Goal: Find contact information: Find contact information

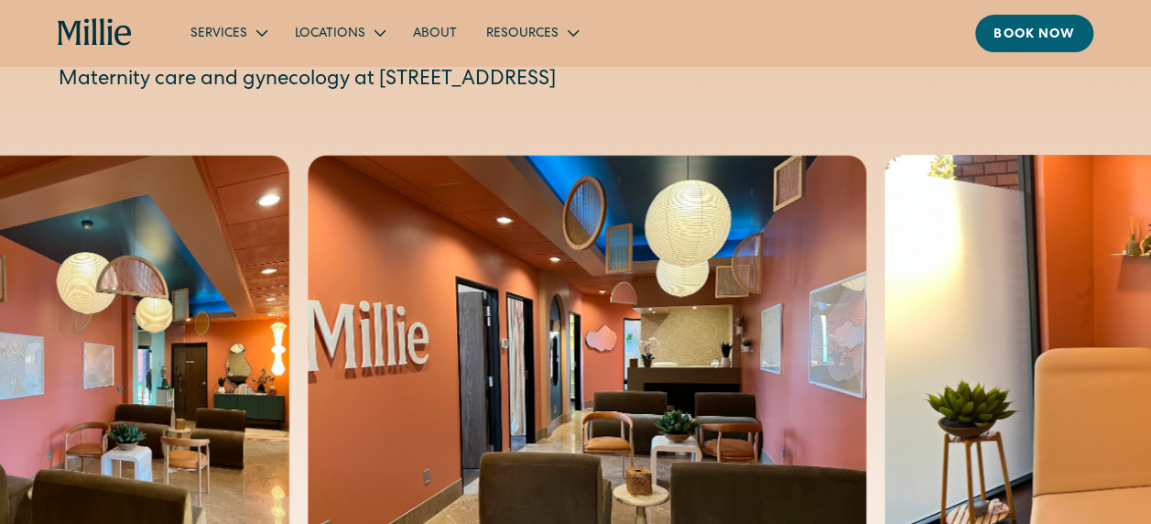
scroll to position [92, 0]
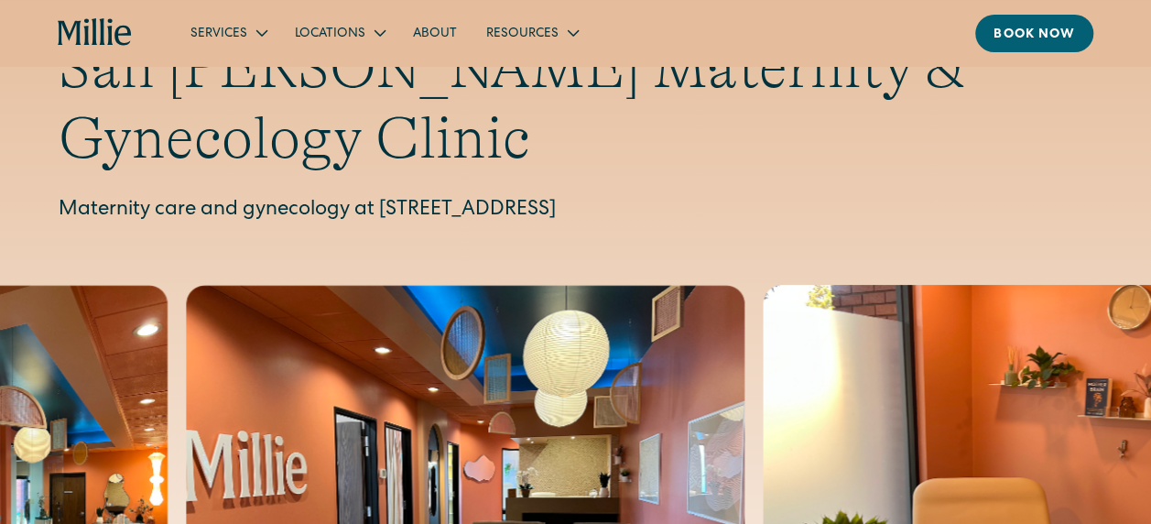
drag, startPoint x: 380, startPoint y: 136, endPoint x: 831, endPoint y: 130, distance: 450.6
click at [831, 196] on p "Maternity care and gynecology at 1471 Saratoga Ave, Suite 101, San Jose, CA 951…" at bounding box center [576, 211] width 1034 height 30
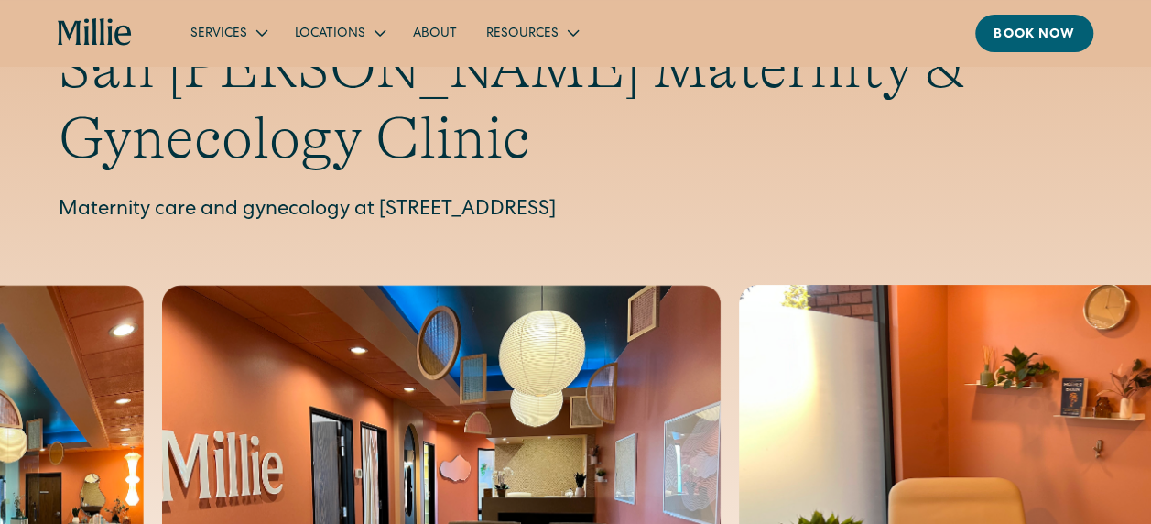
drag, startPoint x: 831, startPoint y: 130, endPoint x: 799, endPoint y: 131, distance: 31.1
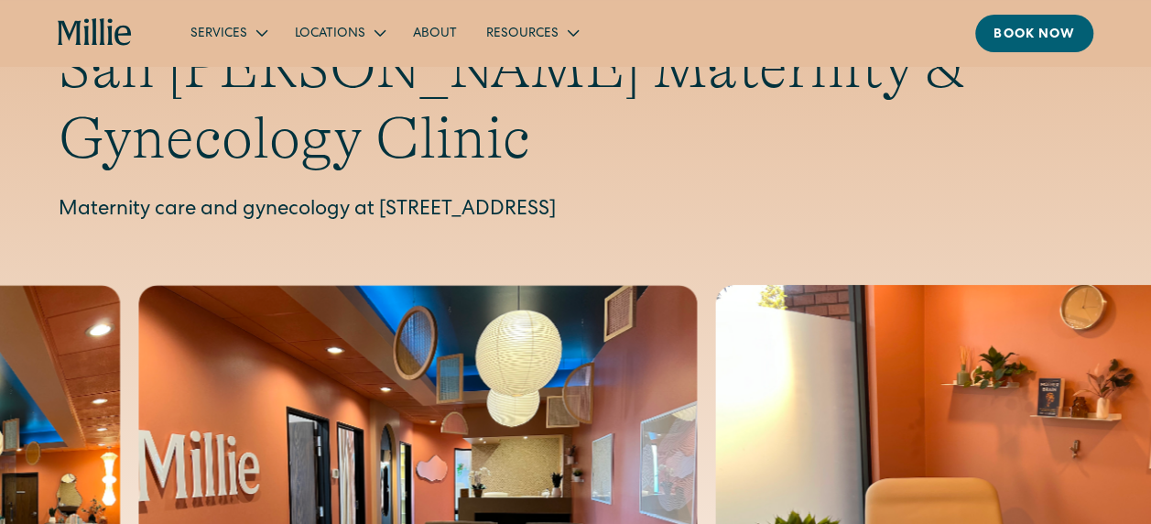
copy p "[STREET_ADDRESS]"
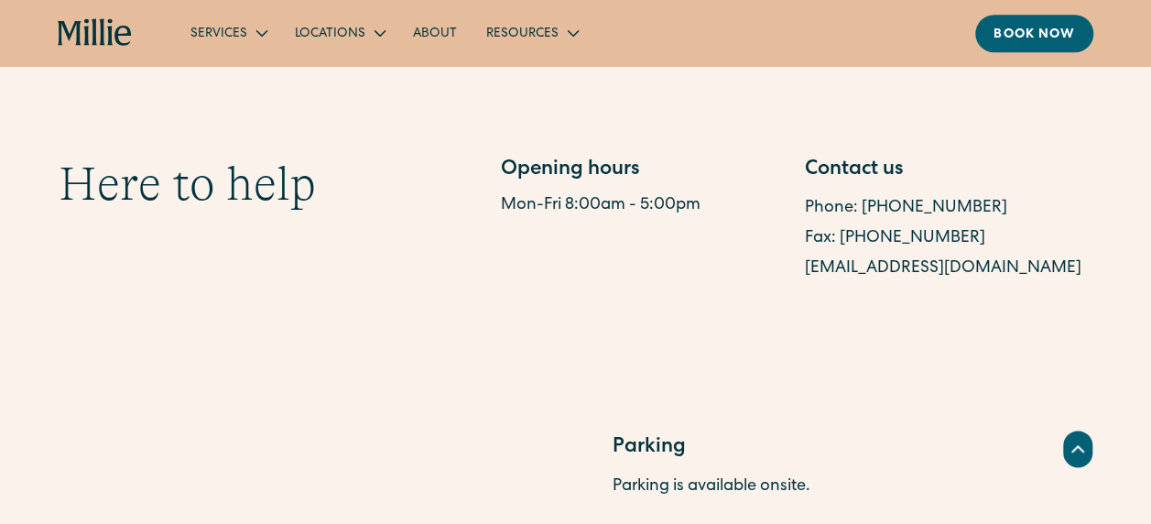
scroll to position [916, 0]
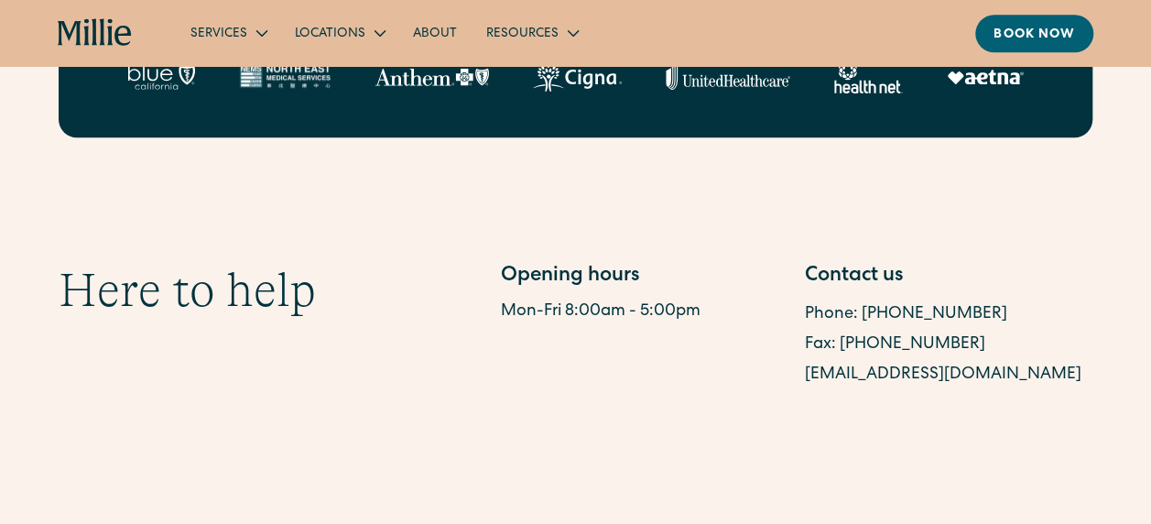
click at [978, 262] on div "Contact us Phone: (408) 762-5855 Fax: (408) 337-2107 sanjosesupport@millieclini…" at bounding box center [949, 326] width 288 height 128
drag, startPoint x: 983, startPoint y: 249, endPoint x: 859, endPoint y: 245, distance: 123.7
click at [859, 299] on div "Phone: [PHONE_NUMBER]" at bounding box center [949, 314] width 288 height 30
drag, startPoint x: 859, startPoint y: 245, endPoint x: 872, endPoint y: 242, distance: 13.1
copy link "[PHONE_NUMBER]"
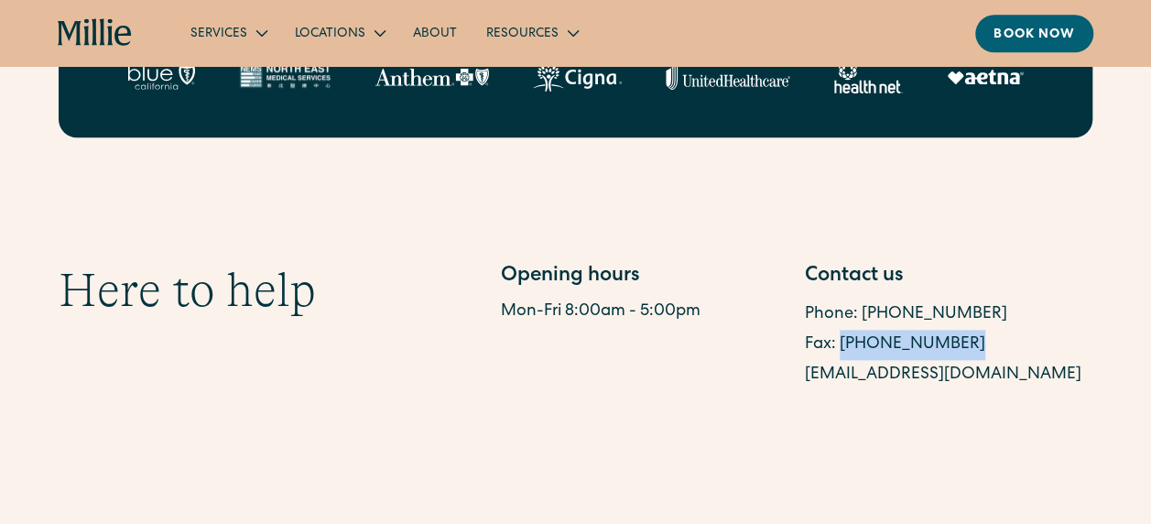
drag, startPoint x: 969, startPoint y: 266, endPoint x: 842, endPoint y: 275, distance: 127.6
click at [842, 330] on div "Fax: [PHONE_NUMBER]" at bounding box center [949, 345] width 288 height 30
copy link "[PHONE_NUMBER]"
drag, startPoint x: 1030, startPoint y: 307, endPoint x: 806, endPoint y: 310, distance: 224.4
click at [806, 360] on div "[EMAIL_ADDRESS][DOMAIN_NAME]" at bounding box center [949, 375] width 288 height 30
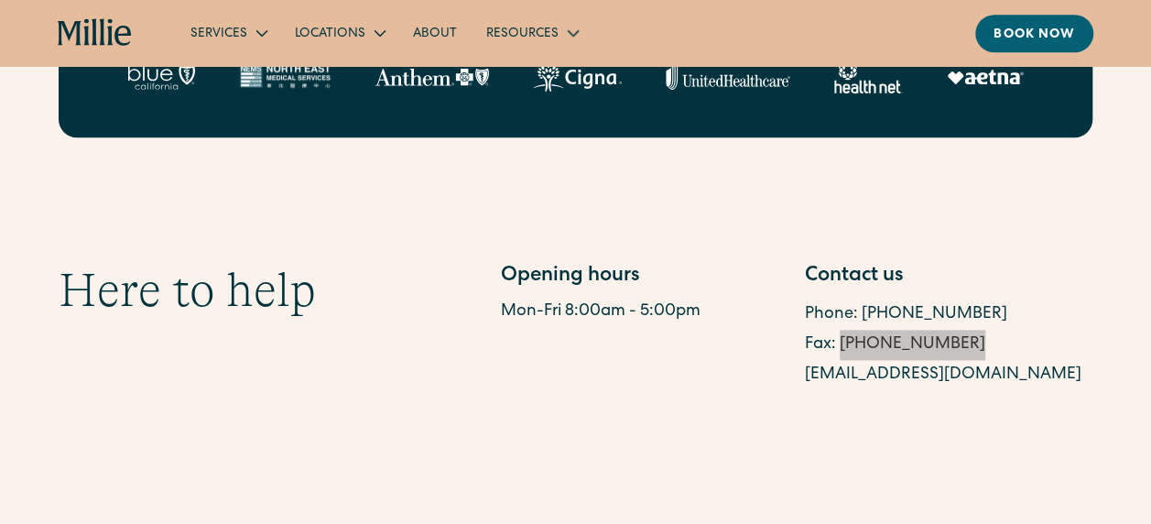
copy link "[EMAIL_ADDRESS][DOMAIN_NAME]"
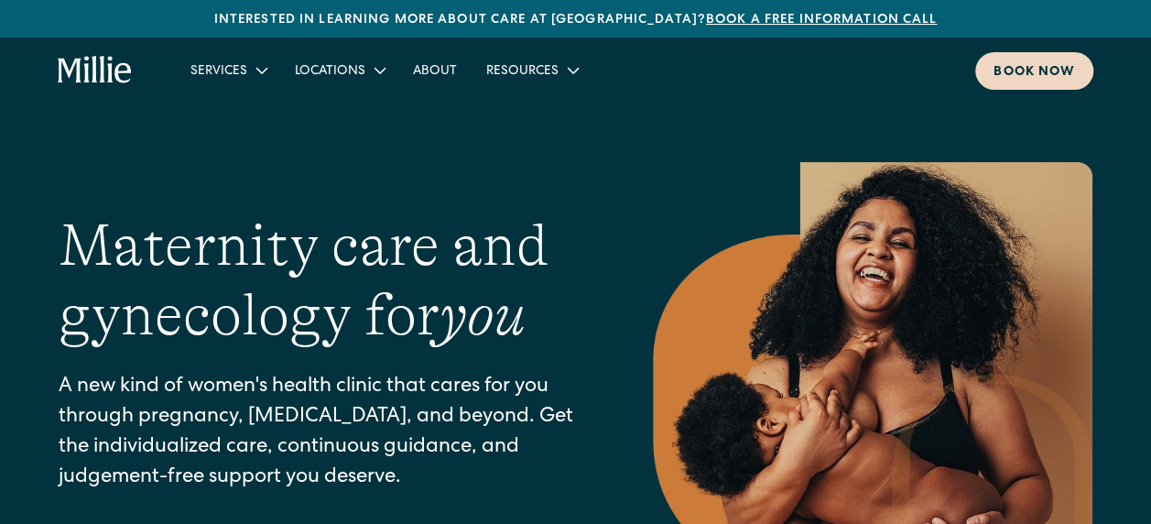
click at [1016, 79] on div "Book now" at bounding box center [1035, 72] width 82 height 19
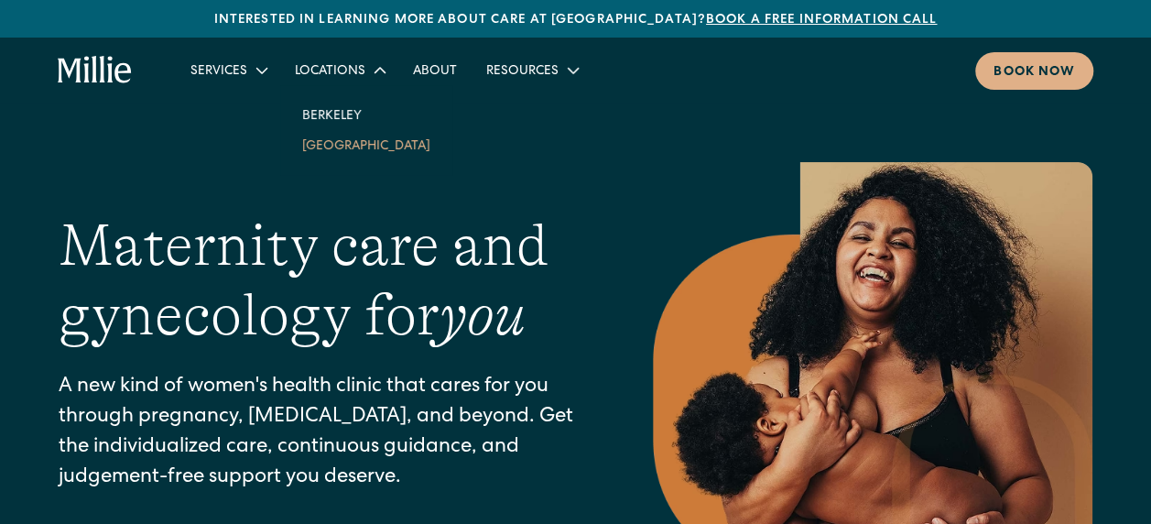
click at [354, 158] on link "[GEOGRAPHIC_DATA]" at bounding box center [367, 145] width 158 height 30
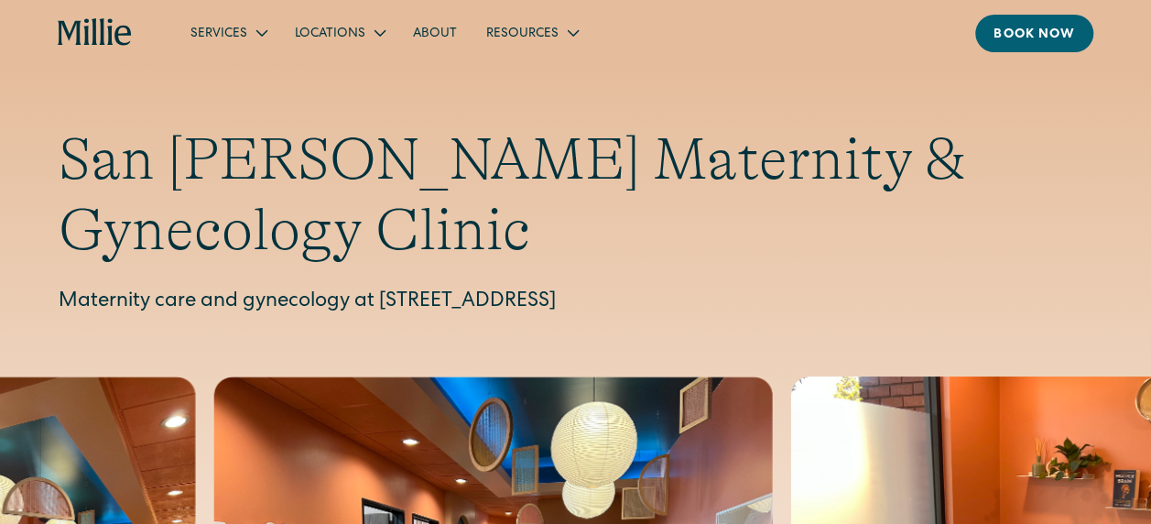
drag, startPoint x: 380, startPoint y: 223, endPoint x: 894, endPoint y: 203, distance: 514.1
click at [894, 203] on div "San [PERSON_NAME] Maternity & Gynecology Clinic Maternity care and gynecology a…" at bounding box center [576, 221] width 1034 height 193
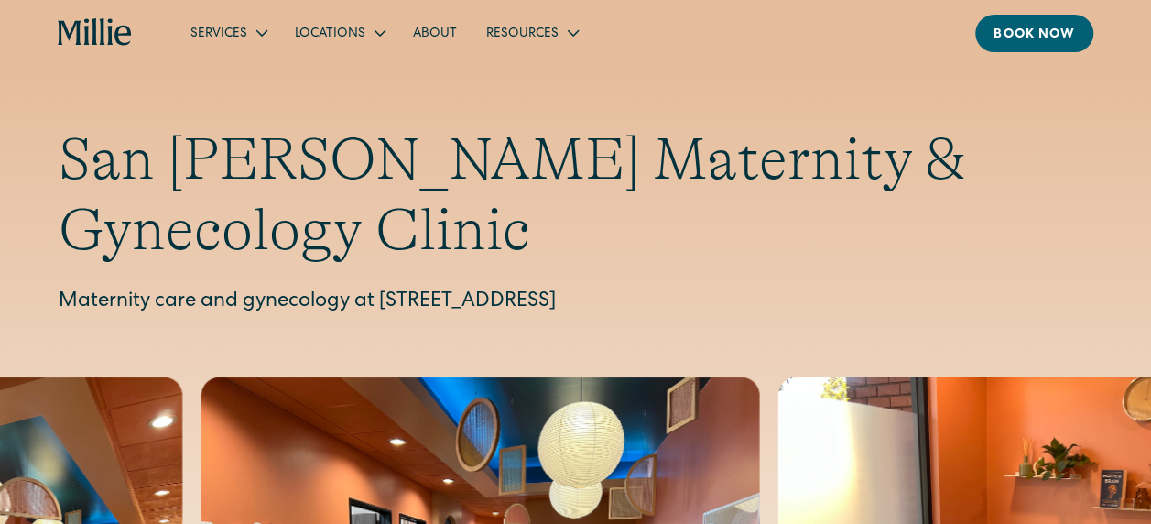
copy p "[STREET_ADDRESS]"
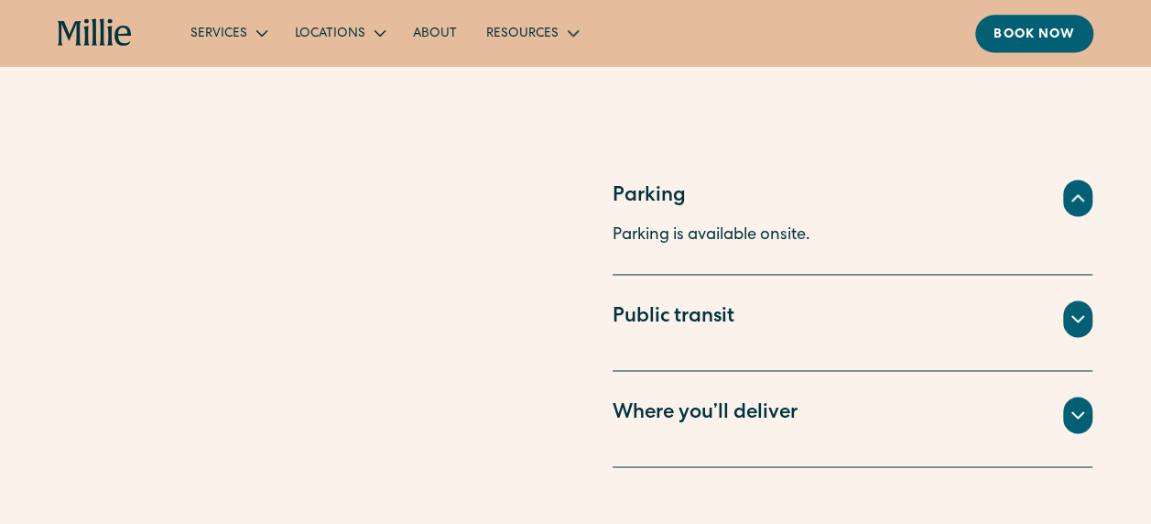
scroll to position [1099, 0]
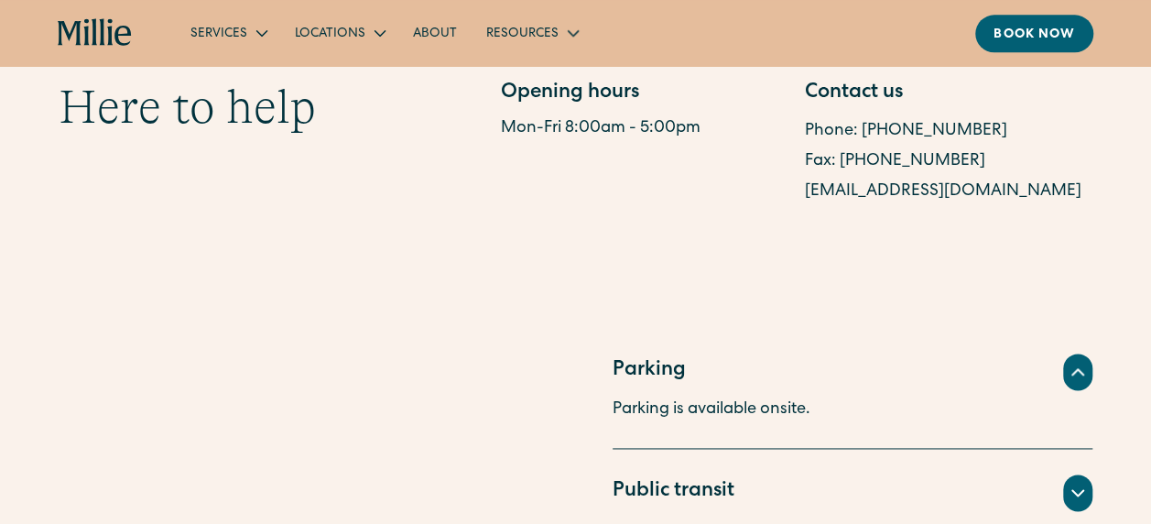
drag, startPoint x: 975, startPoint y: 128, endPoint x: 797, endPoint y: 140, distance: 179.0
click at [797, 140] on section "Here to help Opening hours Mon-Fri 8:00am - 5:00pm Contact us Phone: [PHONE_NUM…" at bounding box center [575, 143] width 1151 height 304
copy link "[EMAIL_ADDRESS][DOMAIN_NAME]"
drag, startPoint x: 970, startPoint y: 87, endPoint x: 841, endPoint y: 92, distance: 129.2
click at [841, 147] on div "Fax: [PHONE_NUMBER]" at bounding box center [949, 162] width 288 height 30
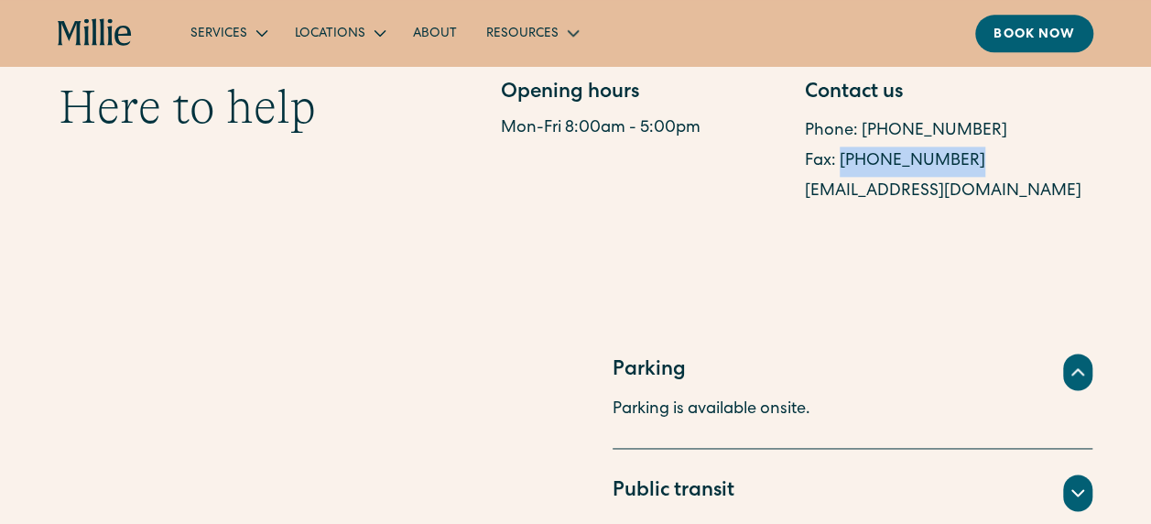
copy link "[PHONE_NUMBER]"
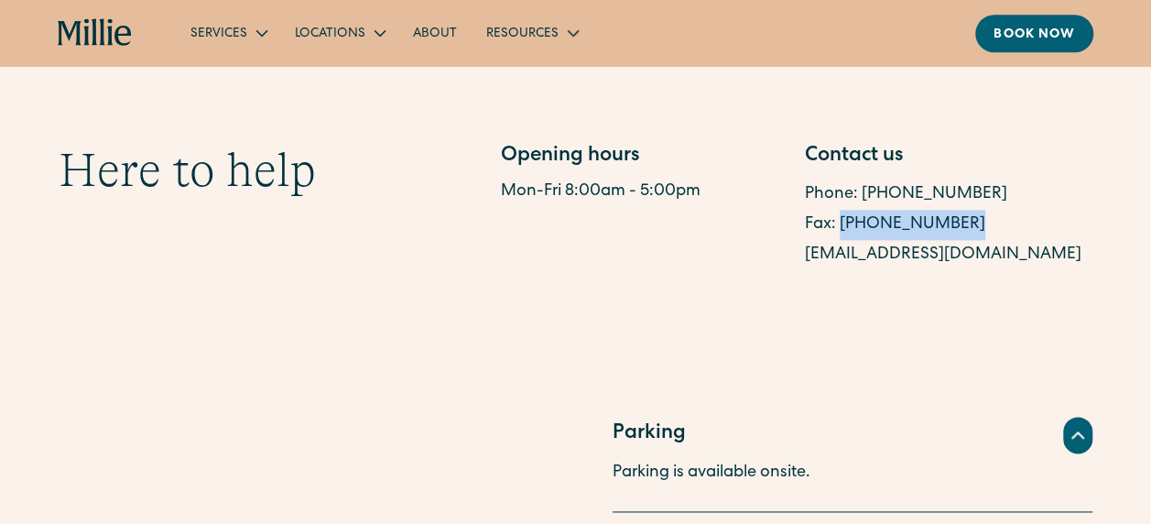
scroll to position [1007, 0]
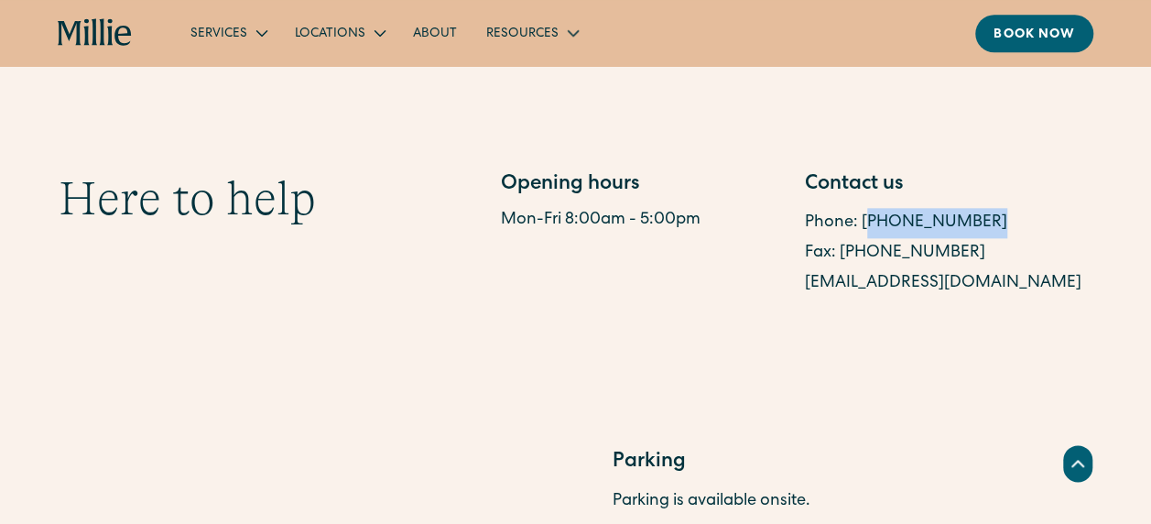
drag, startPoint x: 985, startPoint y: 144, endPoint x: 863, endPoint y: 159, distance: 123.7
click at [863, 208] on div "Phone: [PHONE_NUMBER]" at bounding box center [949, 223] width 288 height 30
drag, startPoint x: 991, startPoint y: 103, endPoint x: 987, endPoint y: 139, distance: 35.9
click at [991, 170] on div "Contact us" at bounding box center [949, 185] width 288 height 30
drag, startPoint x: 974, startPoint y: 149, endPoint x: 860, endPoint y: 156, distance: 114.7
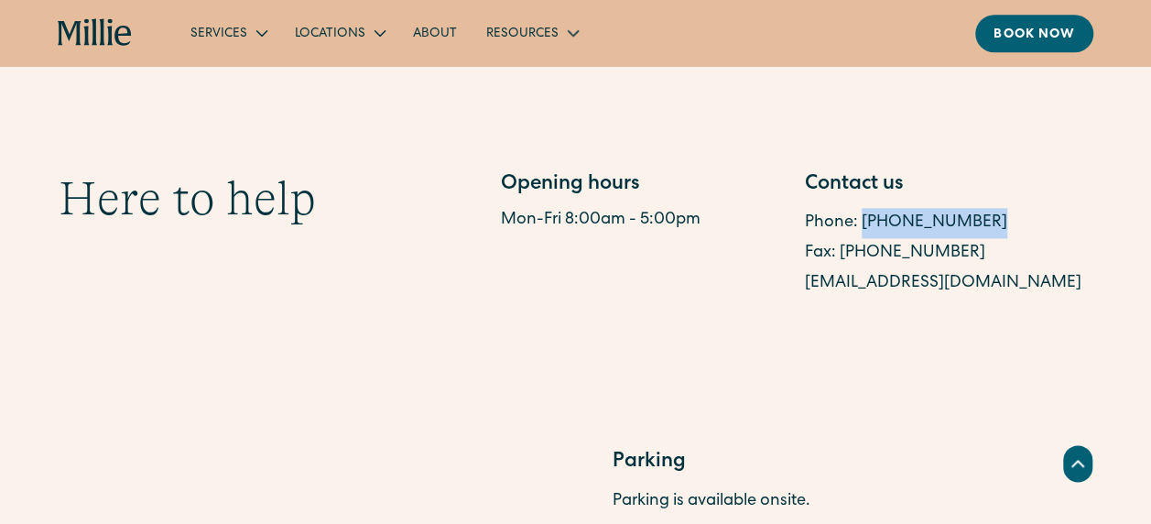
click at [860, 208] on div "Phone: [PHONE_NUMBER]" at bounding box center [949, 223] width 288 height 30
copy link "[PHONE_NUMBER]"
